Goal: Information Seeking & Learning: Understand process/instructions

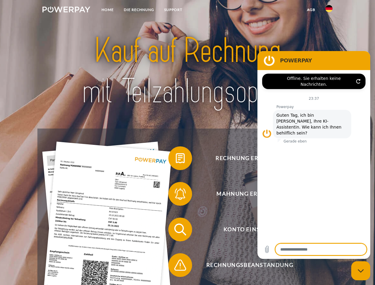
click at [66, 10] on img at bounding box center [66, 10] width 48 height 6
click at [329, 10] on img at bounding box center [328, 8] width 7 height 7
click at [311, 10] on link "agb" at bounding box center [311, 9] width 18 height 11
click at [176, 159] on span at bounding box center [171, 158] width 30 height 30
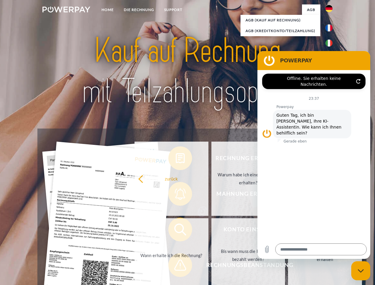
click at [176, 195] on link "zurück" at bounding box center [171, 179] width 74 height 74
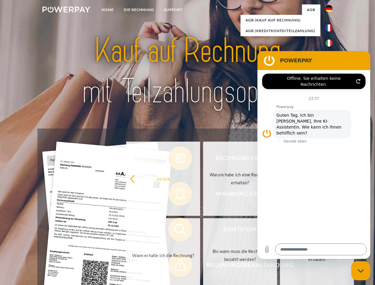
click at [176, 231] on link "Wann erhalte ich die Rechnung?" at bounding box center [163, 255] width 74 height 74
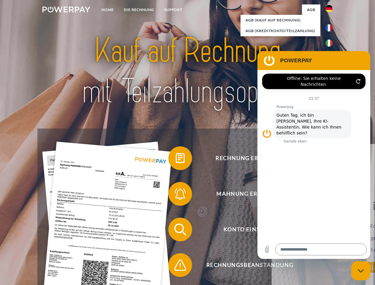
click at [176, 266] on span at bounding box center [171, 265] width 30 height 30
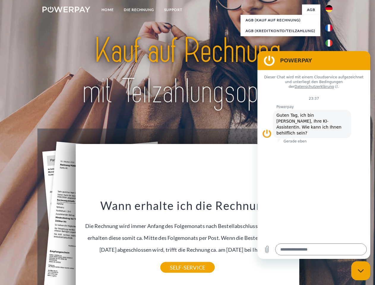
click at [361, 271] on icon "Messaging-Fenster schließen" at bounding box center [361, 271] width 6 height 4
type textarea "*"
